Goal: Task Accomplishment & Management: Complete application form

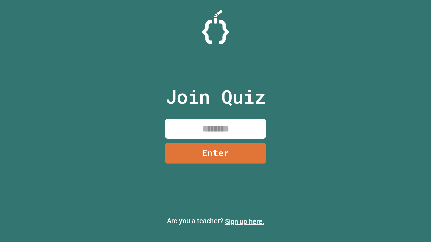
click at [244, 222] on link "Sign up here." at bounding box center [244, 222] width 39 height 8
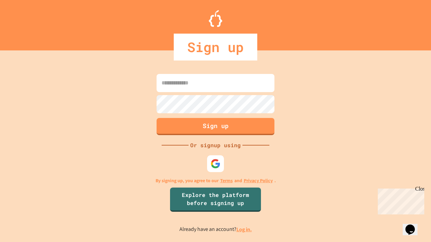
click at [244, 230] on link "Log in." at bounding box center [243, 229] width 15 height 7
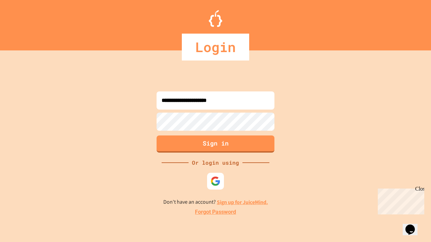
type input "**********"
